Goal: Complete application form

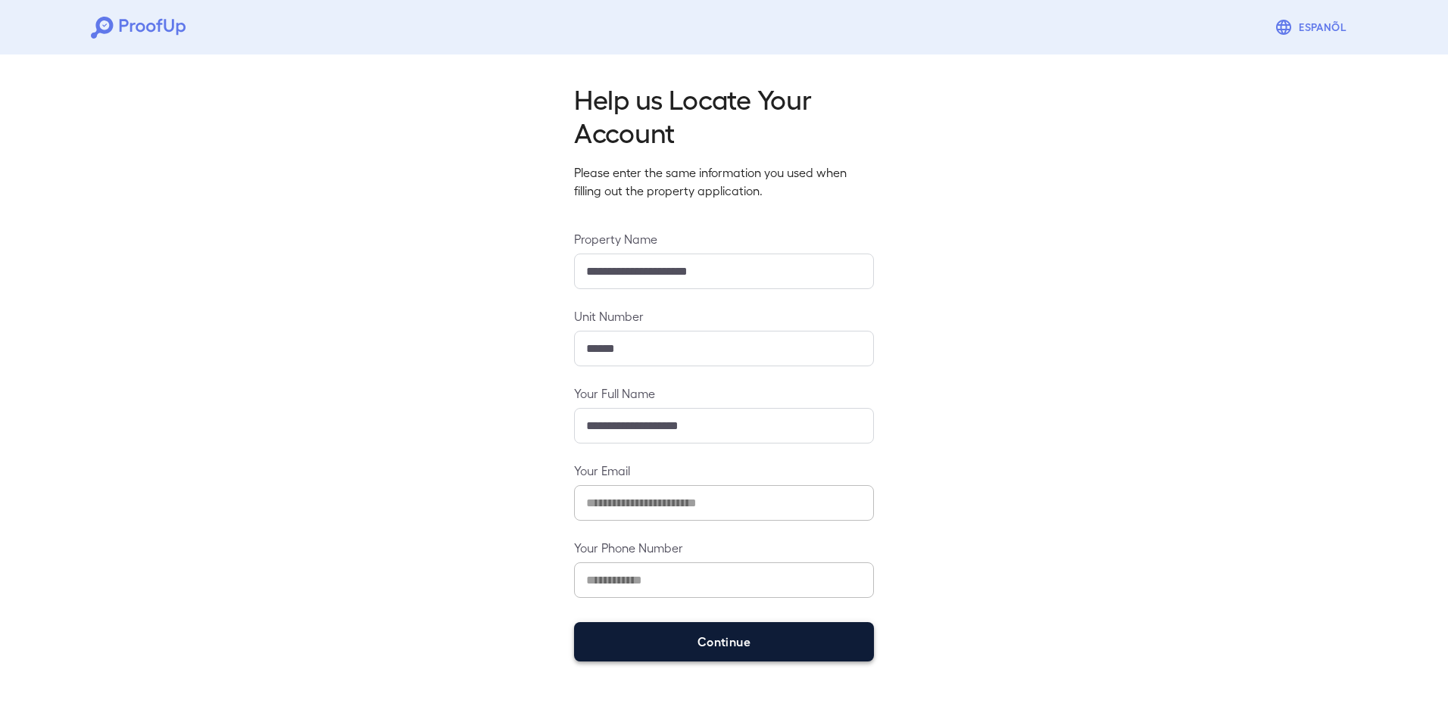
drag, startPoint x: 641, startPoint y: 638, endPoint x: 653, endPoint y: 633, distance: 13.6
click at [643, 637] on button "Continue" at bounding box center [724, 641] width 300 height 39
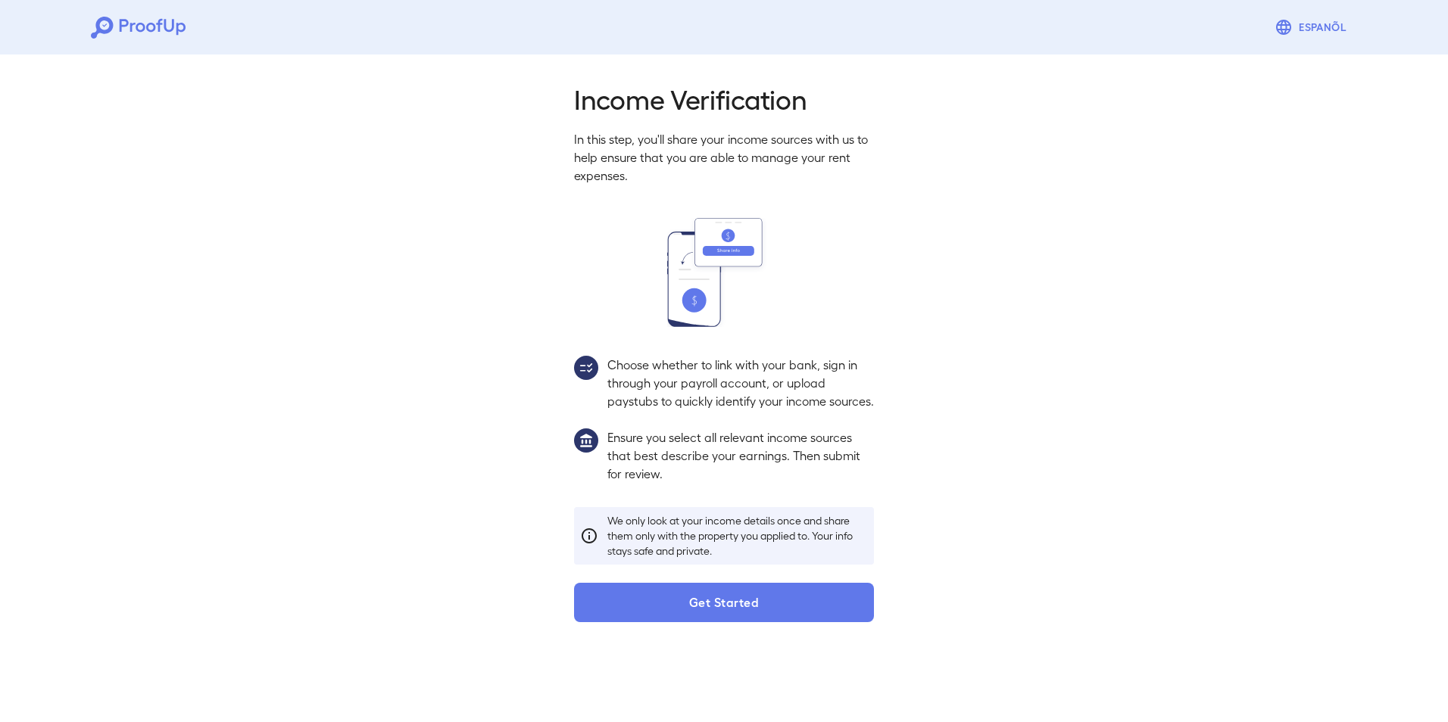
click at [658, 622] on button "Get Started" at bounding box center [724, 602] width 300 height 39
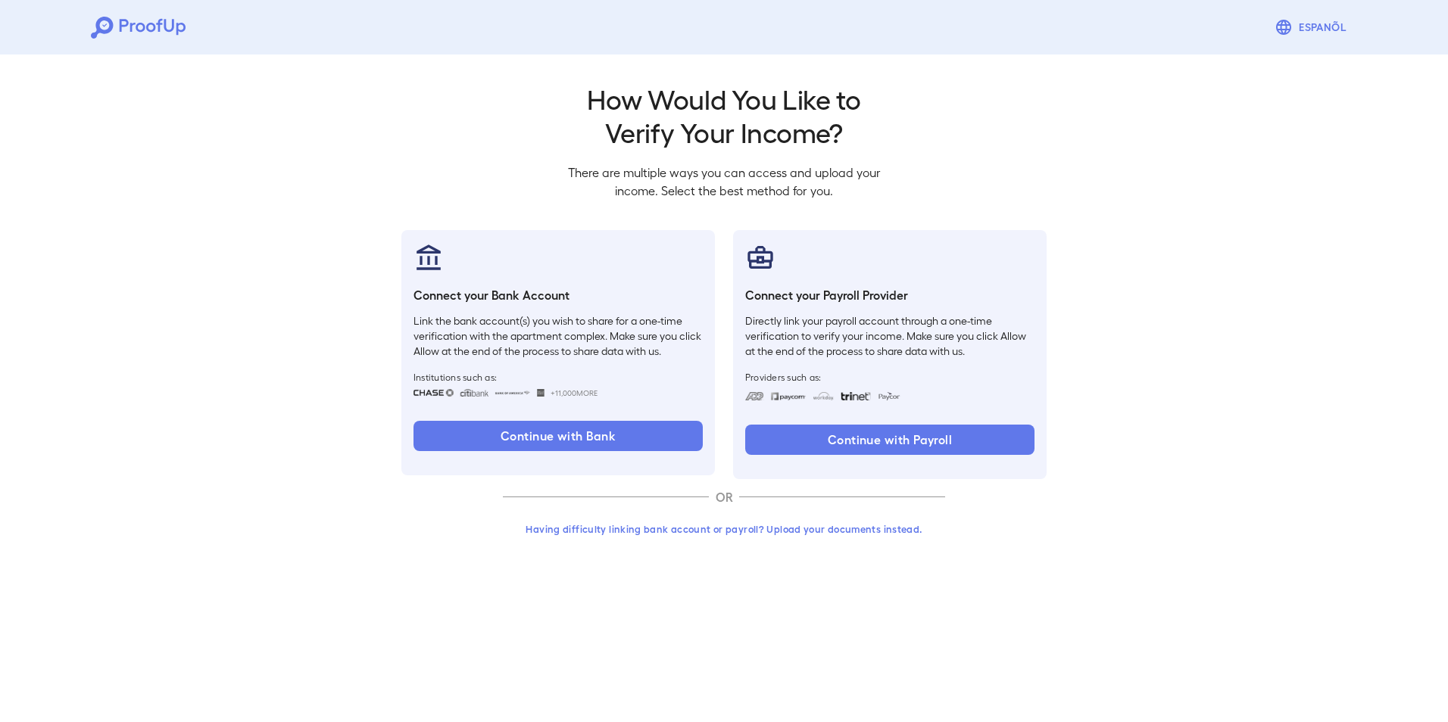
click at [663, 528] on button "Having difficulty linking bank account or payroll? Upload your documents instea…" at bounding box center [724, 529] width 442 height 27
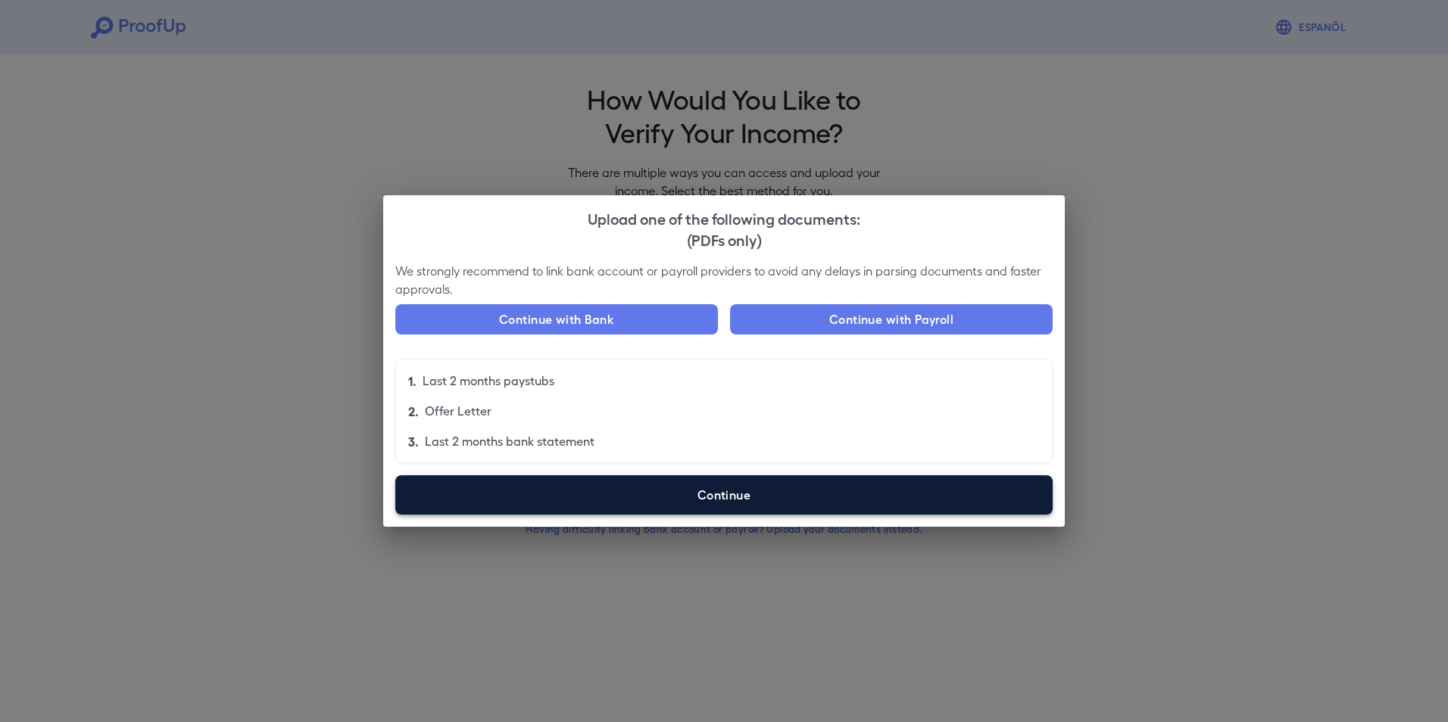
click at [609, 507] on label "Continue" at bounding box center [723, 494] width 657 height 39
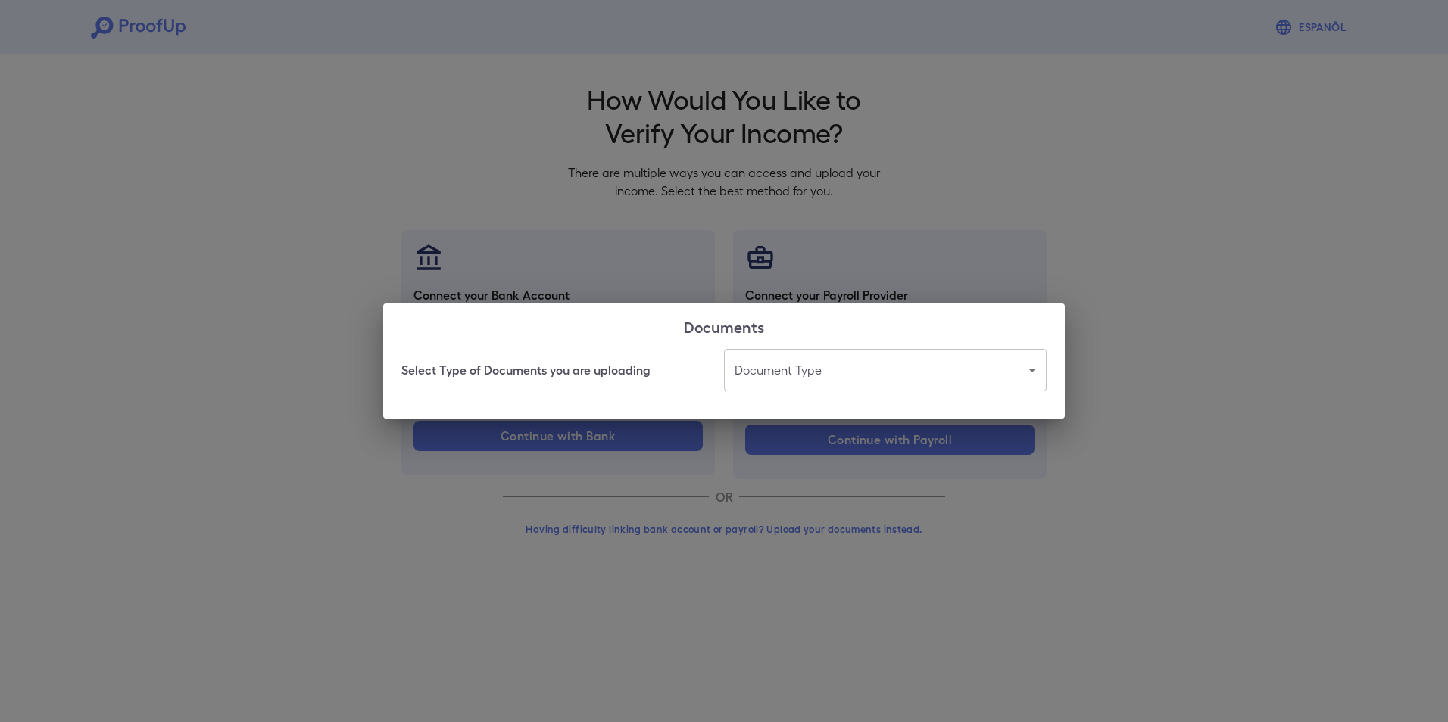
click at [817, 363] on body "Espanõl Go back How Would You Like to Verify Your Income? There are multiple wa…" at bounding box center [724, 289] width 1448 height 578
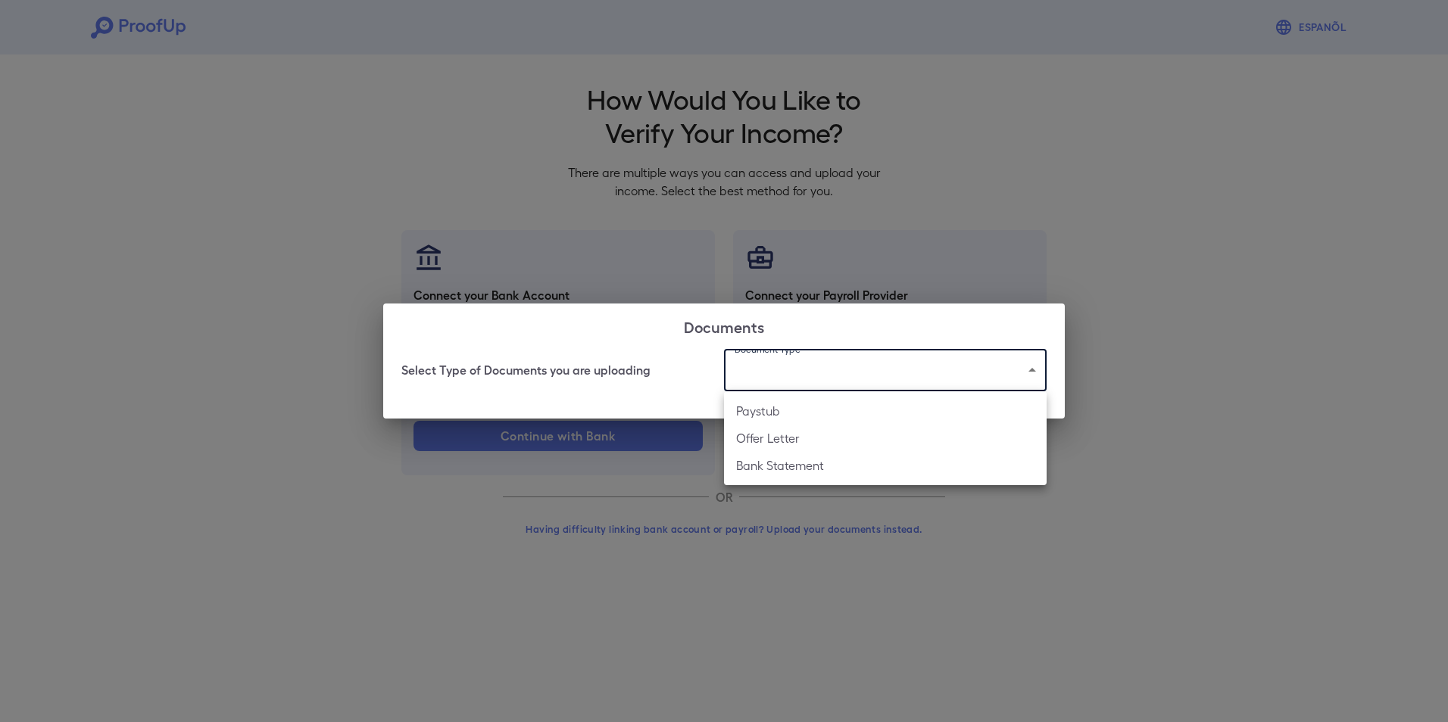
click at [780, 410] on li "Paystub" at bounding box center [885, 410] width 323 height 27
type input "*******"
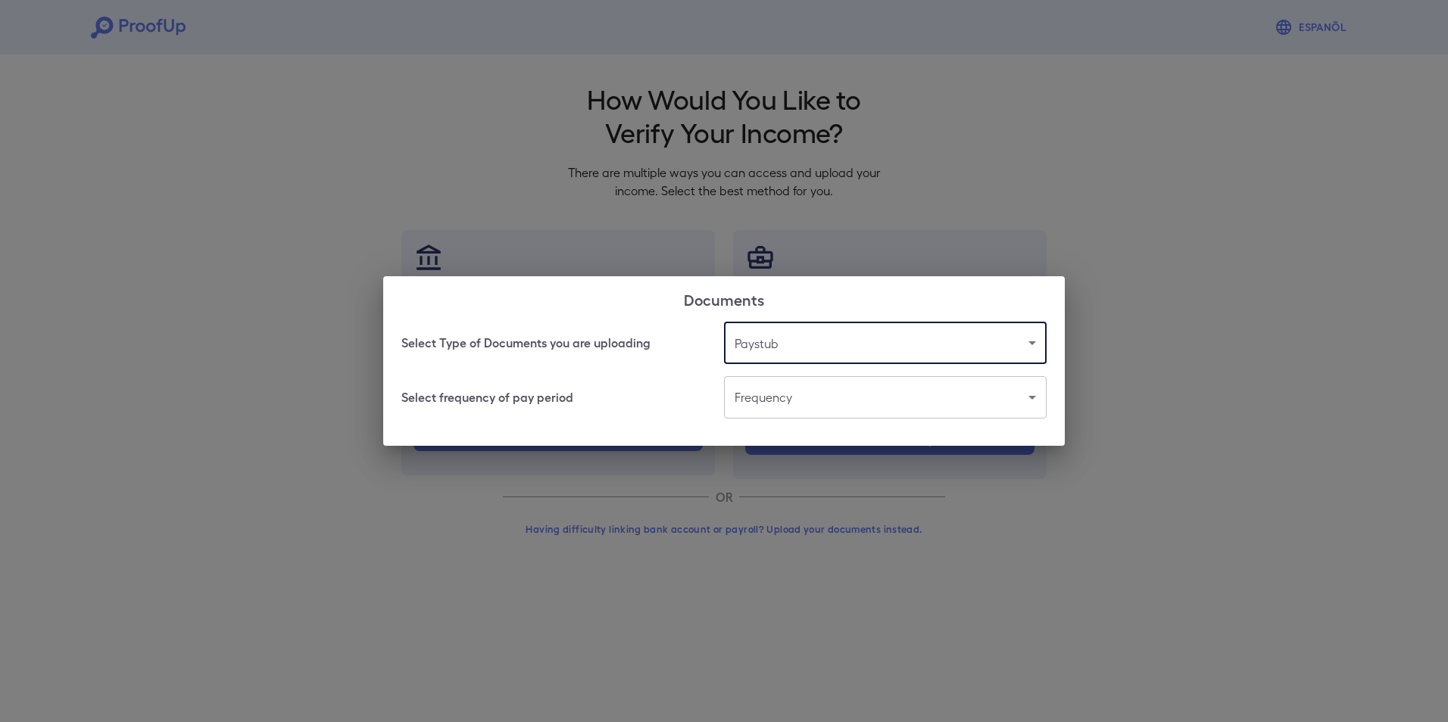
click at [821, 406] on body "Espanõl Go back How Would You Like to Verify Your Income? There are multiple wa…" at bounding box center [724, 289] width 1448 height 578
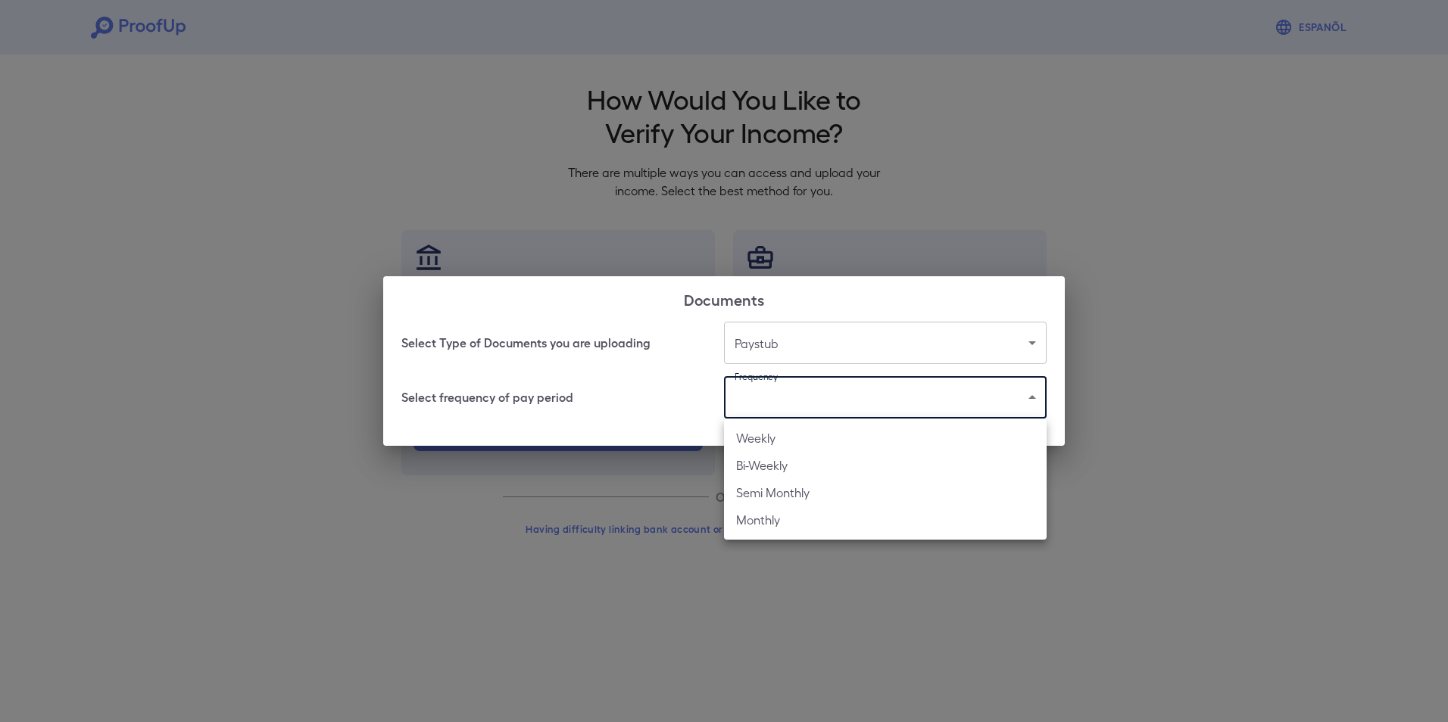
click at [772, 460] on li "Bi-Weekly" at bounding box center [885, 465] width 323 height 27
type input "*********"
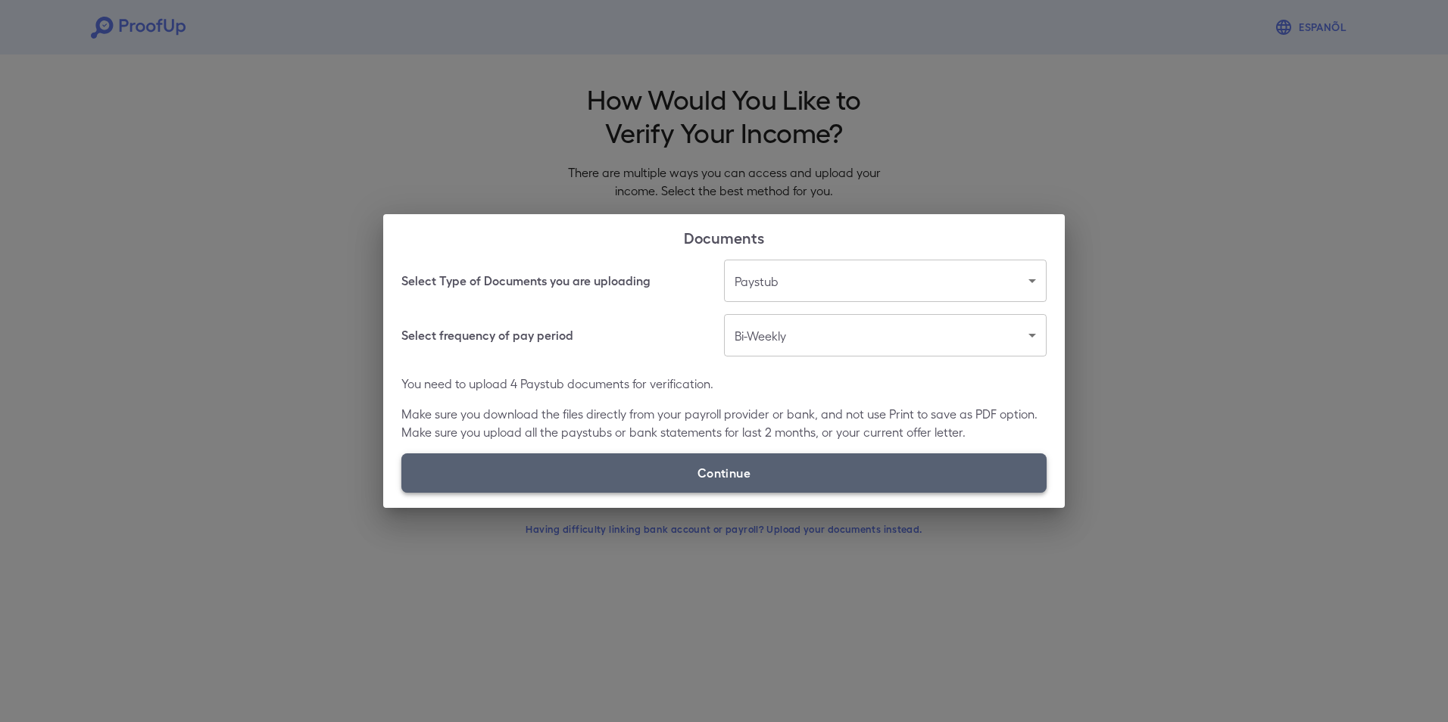
click at [753, 463] on label "Continue" at bounding box center [723, 473] width 645 height 39
click at [402, 492] on input "Continue" at bounding box center [401, 492] width 1 height 1
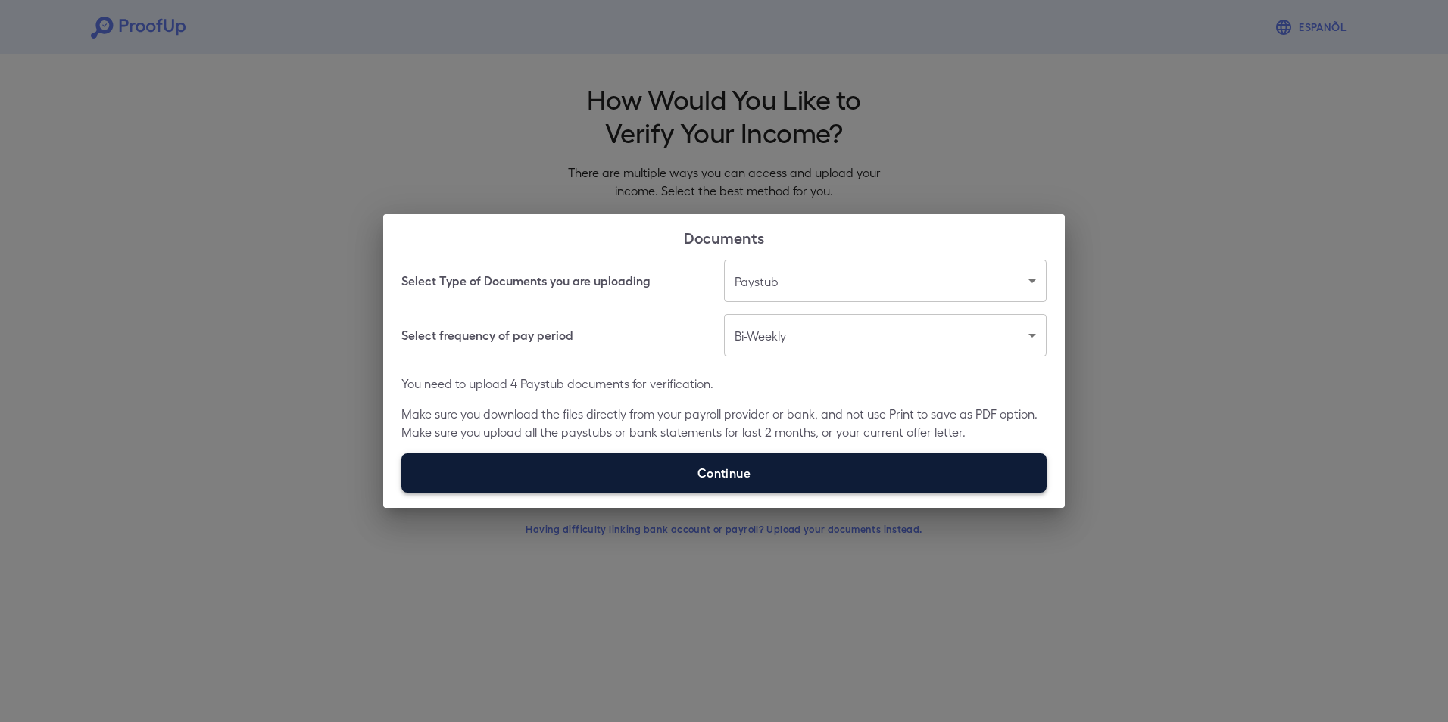
type input "**********"
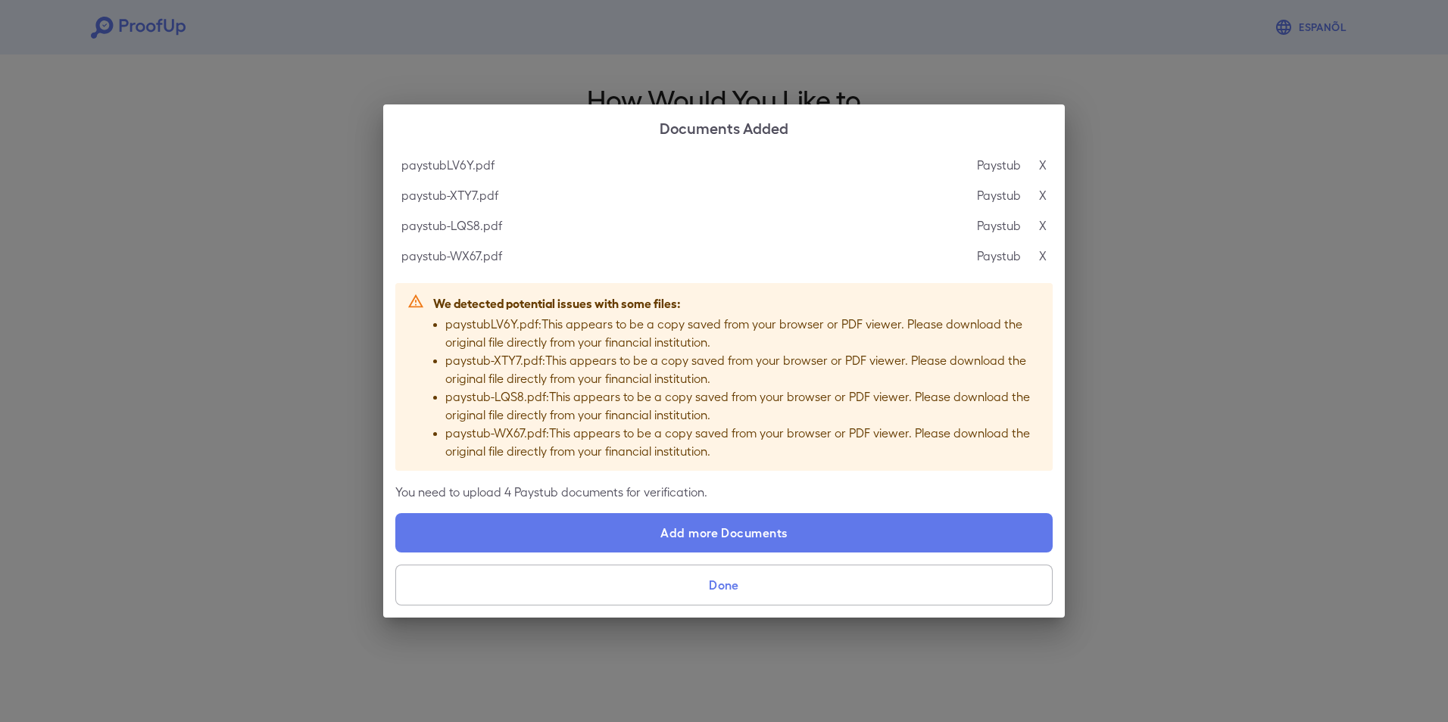
click at [733, 578] on button "Done" at bounding box center [723, 585] width 657 height 41
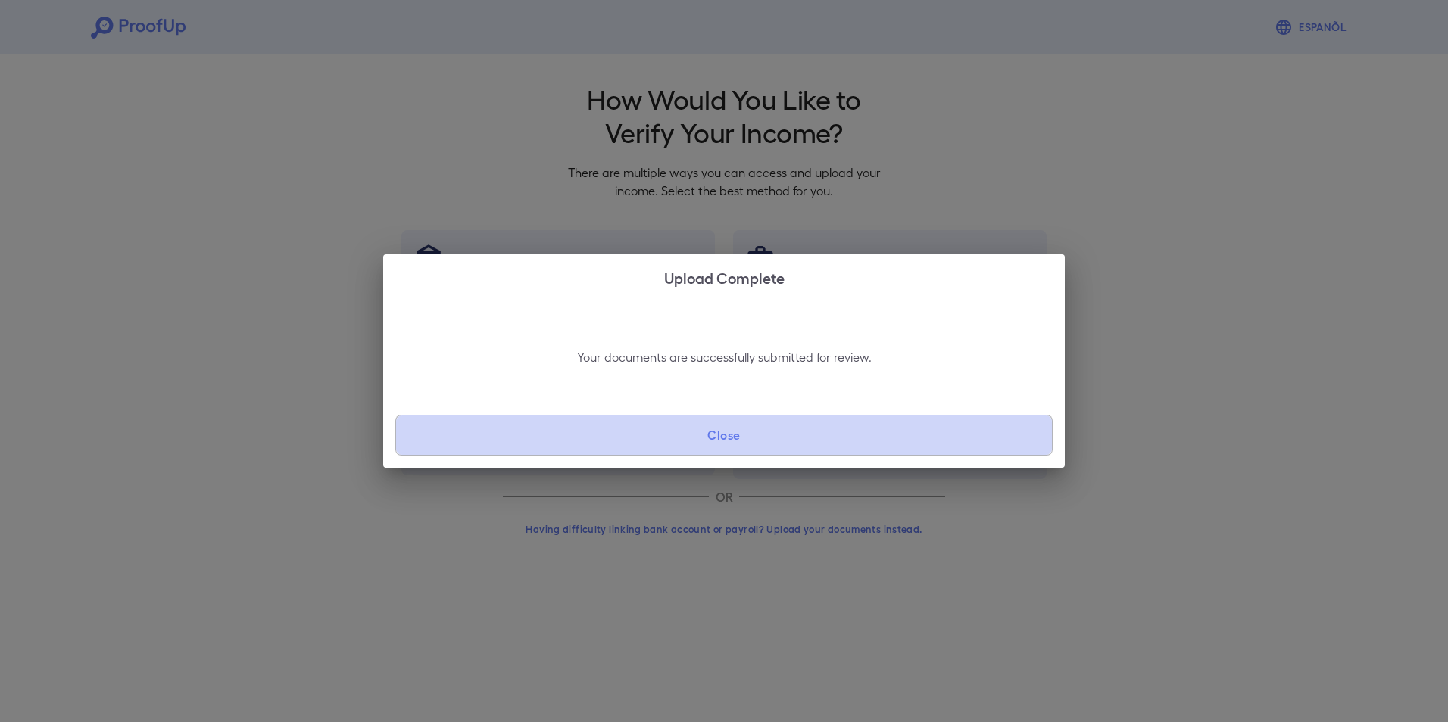
click at [747, 435] on button "Close" at bounding box center [723, 435] width 657 height 41
